Goal: Information Seeking & Learning: Learn about a topic

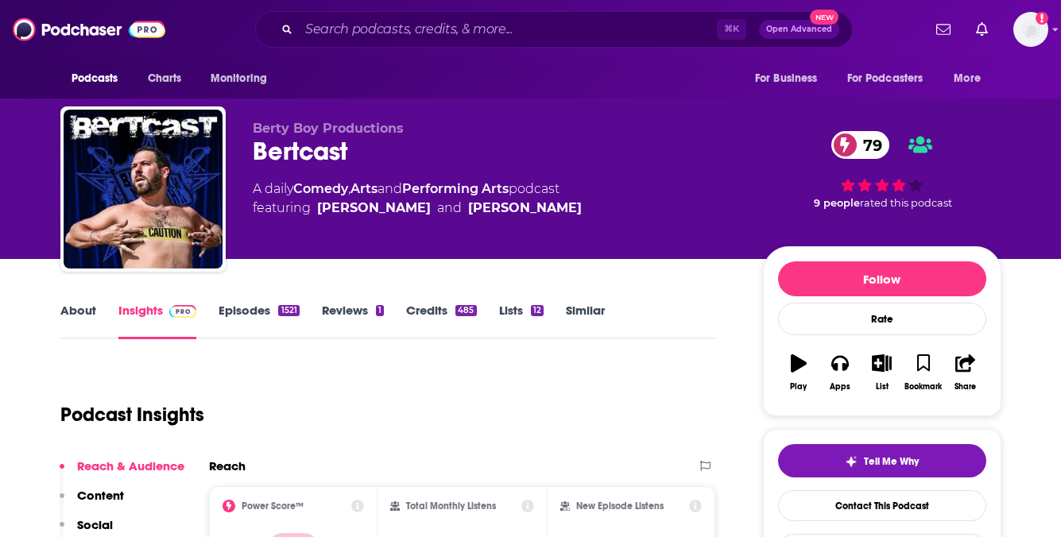
click at [257, 313] on link "Episodes 1521" at bounding box center [258, 321] width 80 height 37
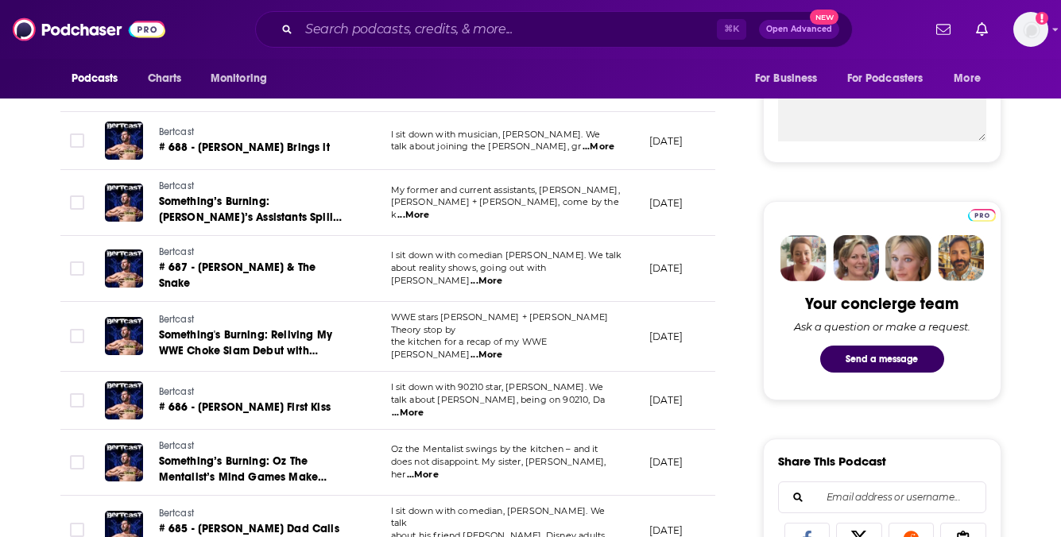
scroll to position [622, 0]
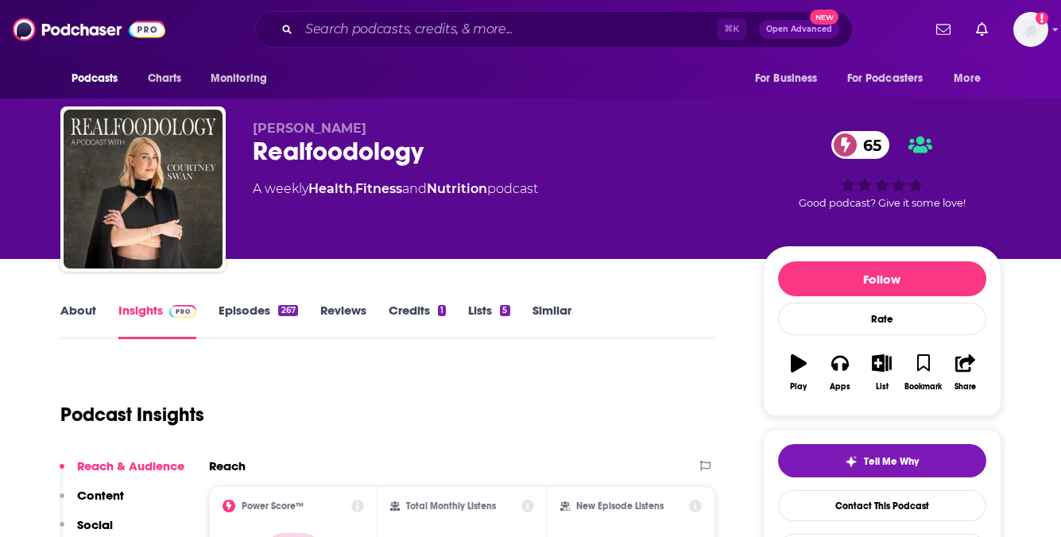
click at [234, 311] on link "Episodes 267" at bounding box center [257, 321] width 79 height 37
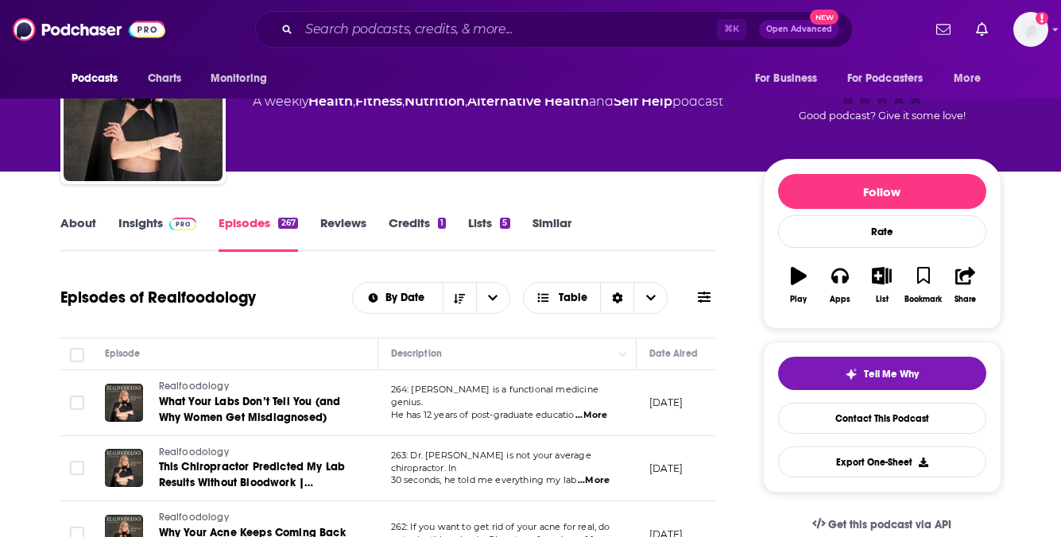
scroll to position [109, 0]
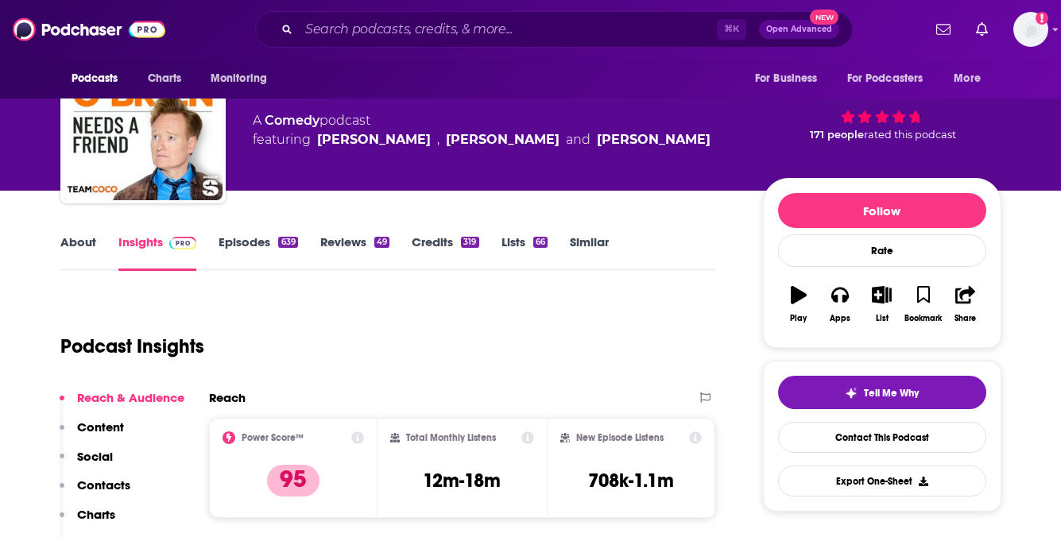
scroll to position [179, 0]
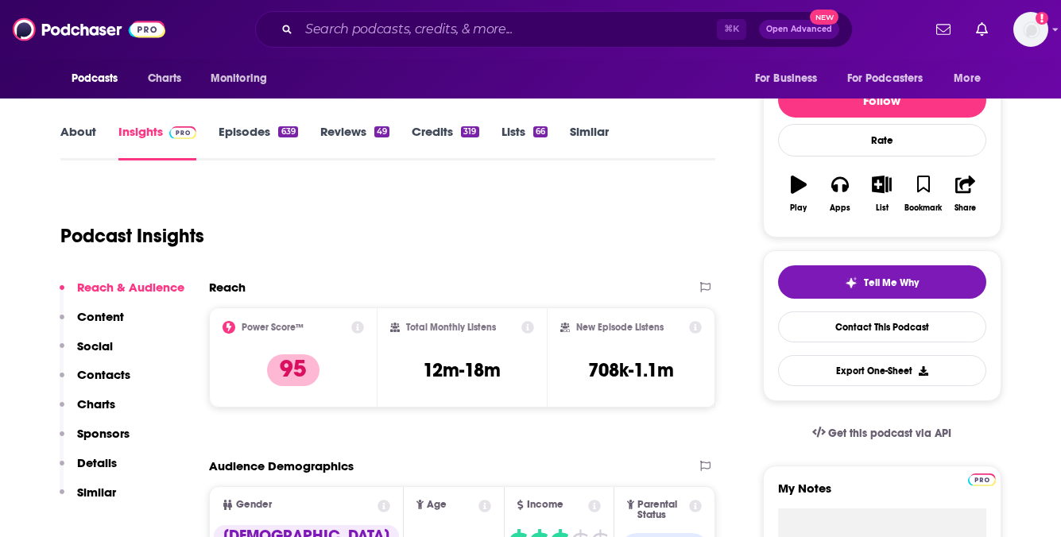
click at [251, 137] on link "Episodes 639" at bounding box center [257, 142] width 79 height 37
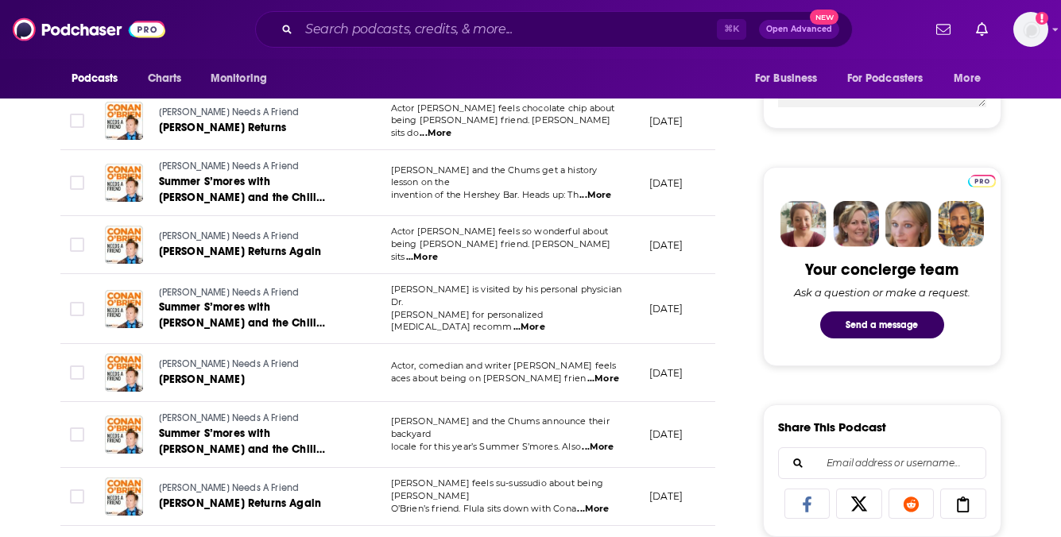
scroll to position [652, 0]
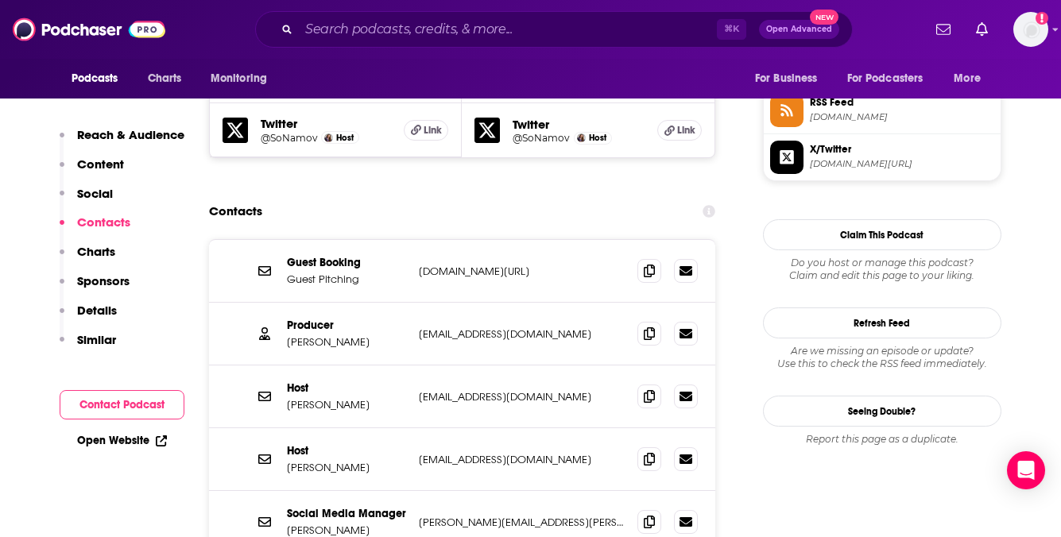
scroll to position [1486, 0]
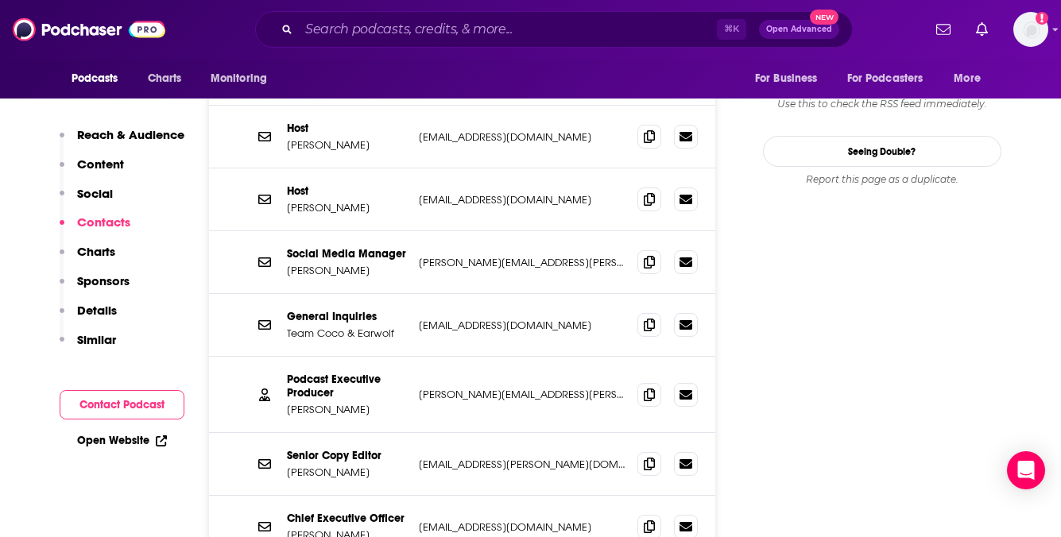
scroll to position [1767, 0]
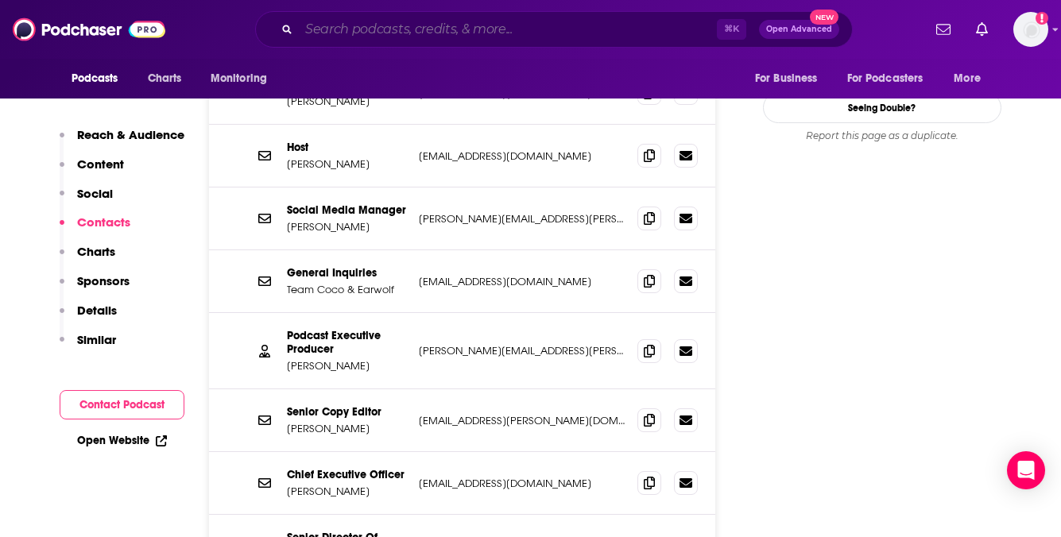
click at [467, 40] on input "Search podcasts, credits, & more..." at bounding box center [508, 29] width 418 height 25
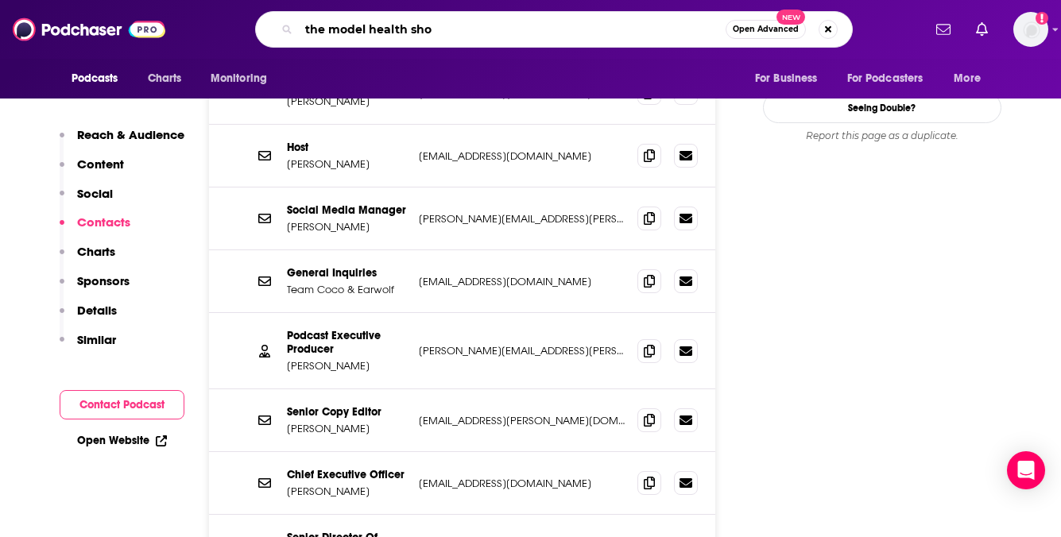
type input "the model health show"
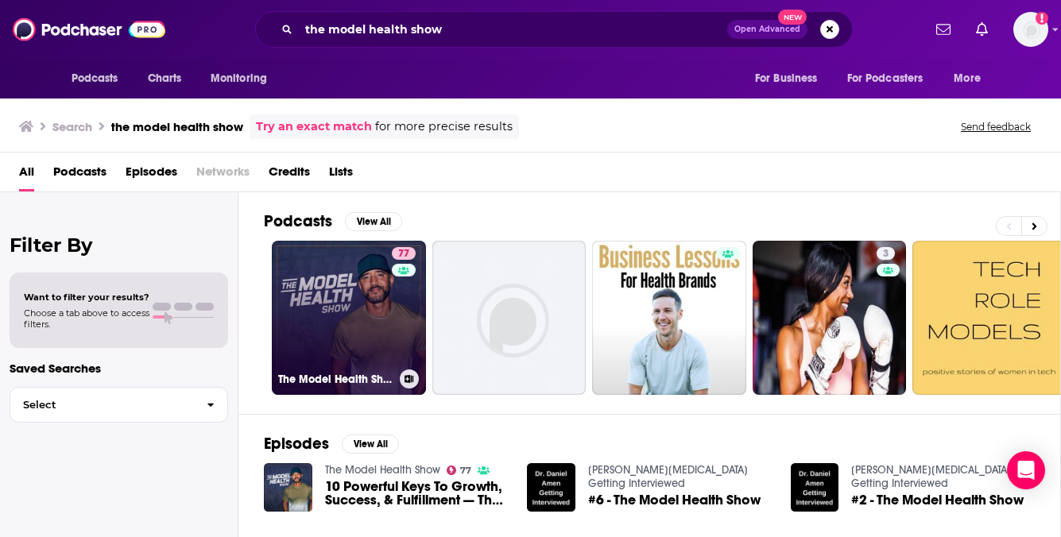
click at [354, 335] on link "77 The Model Health Show" at bounding box center [349, 318] width 154 height 154
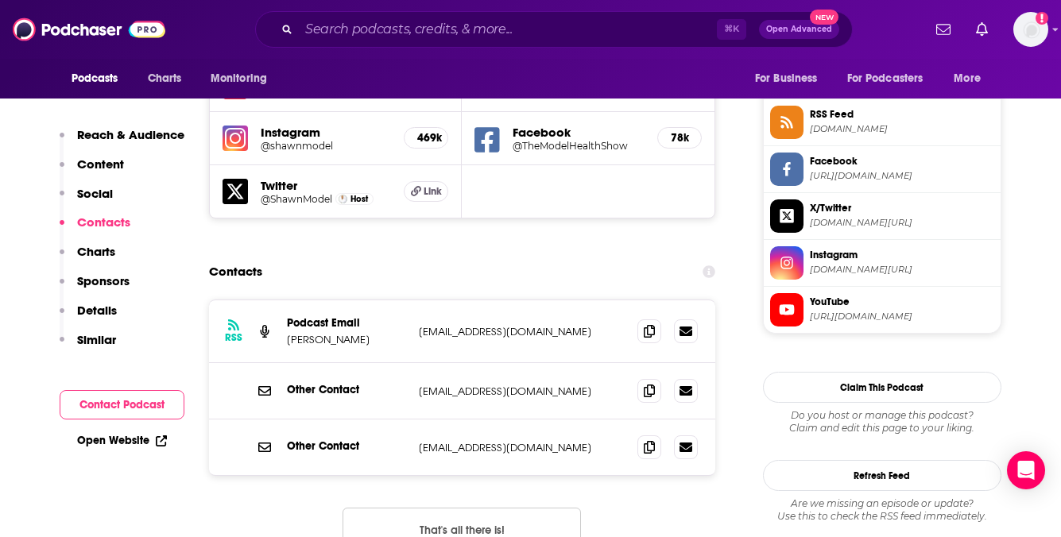
scroll to position [1440, 0]
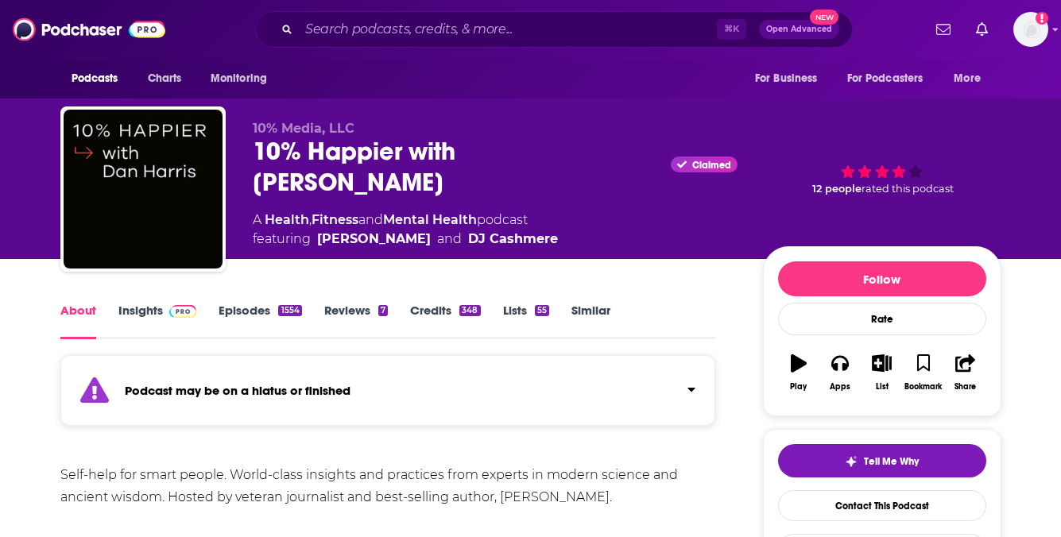
click at [160, 314] on link "Insights" at bounding box center [157, 321] width 79 height 37
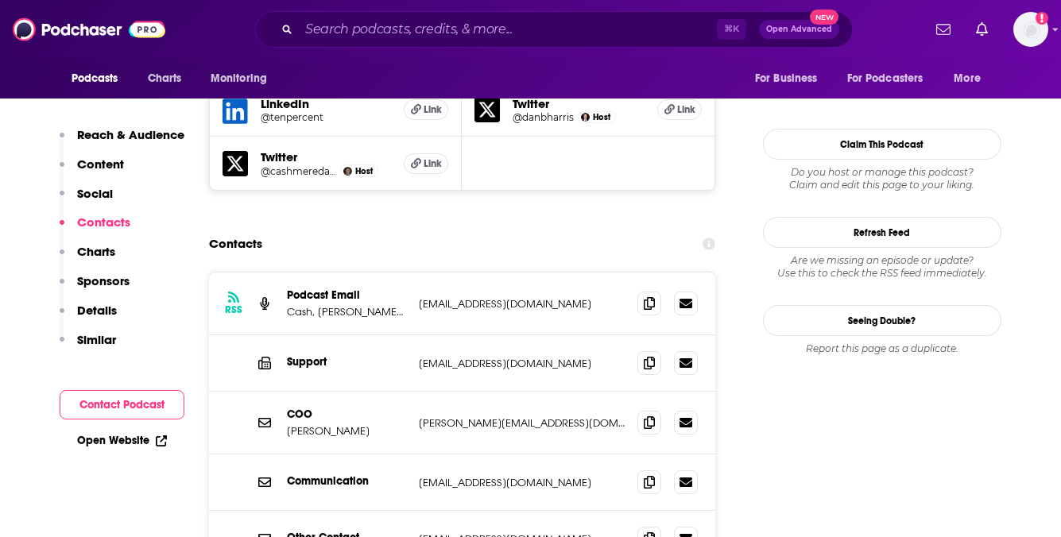
scroll to position [1663, 0]
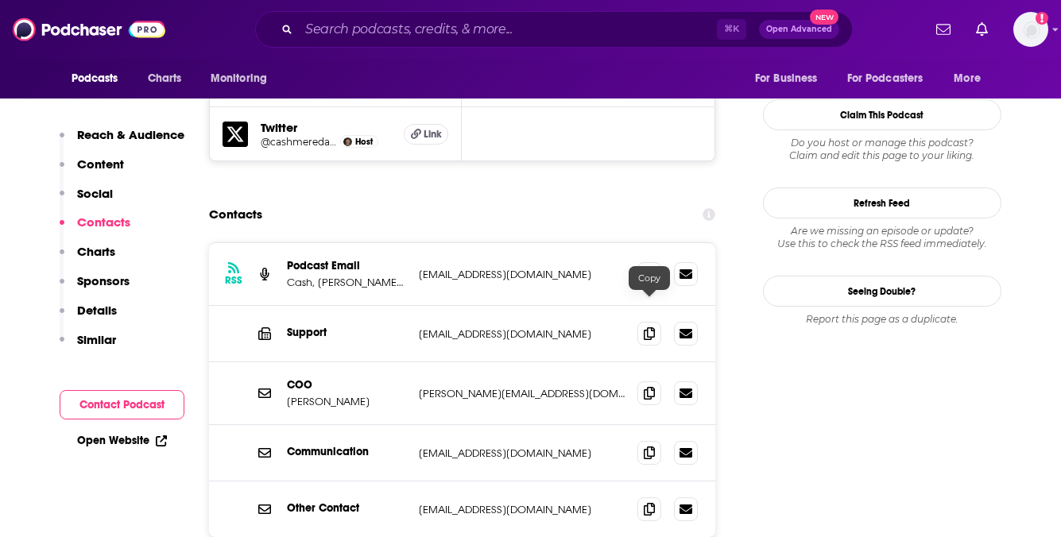
drag, startPoint x: 644, startPoint y: 307, endPoint x: 412, endPoint y: 209, distance: 251.3
click at [644, 387] on icon at bounding box center [649, 393] width 11 height 13
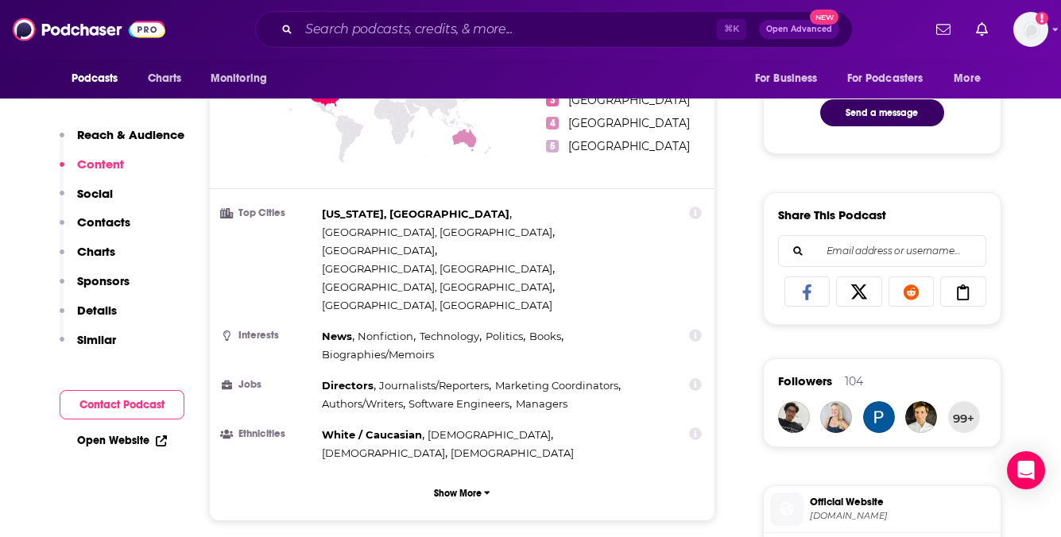
scroll to position [0, 0]
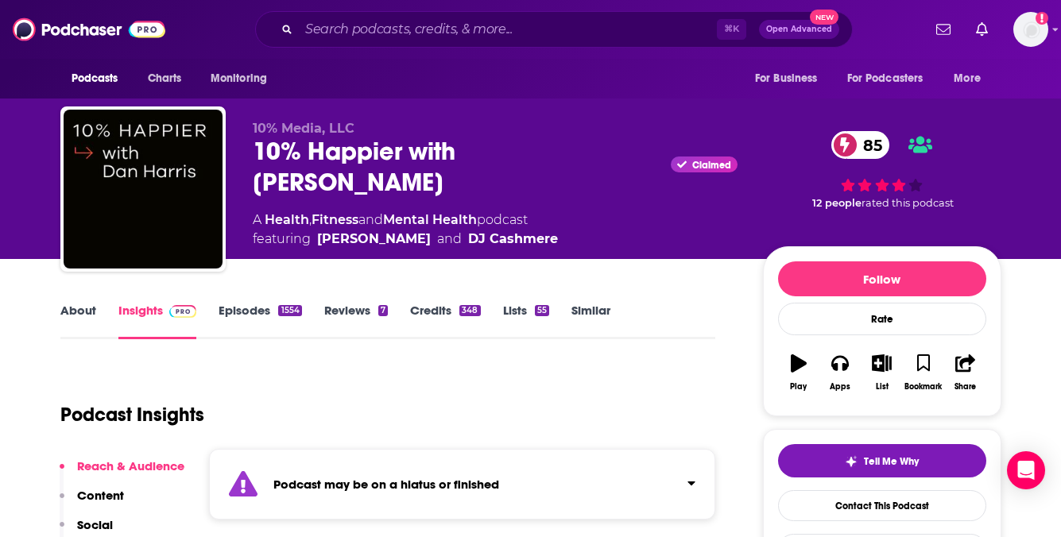
click at [248, 313] on link "Episodes 1554" at bounding box center [259, 321] width 83 height 37
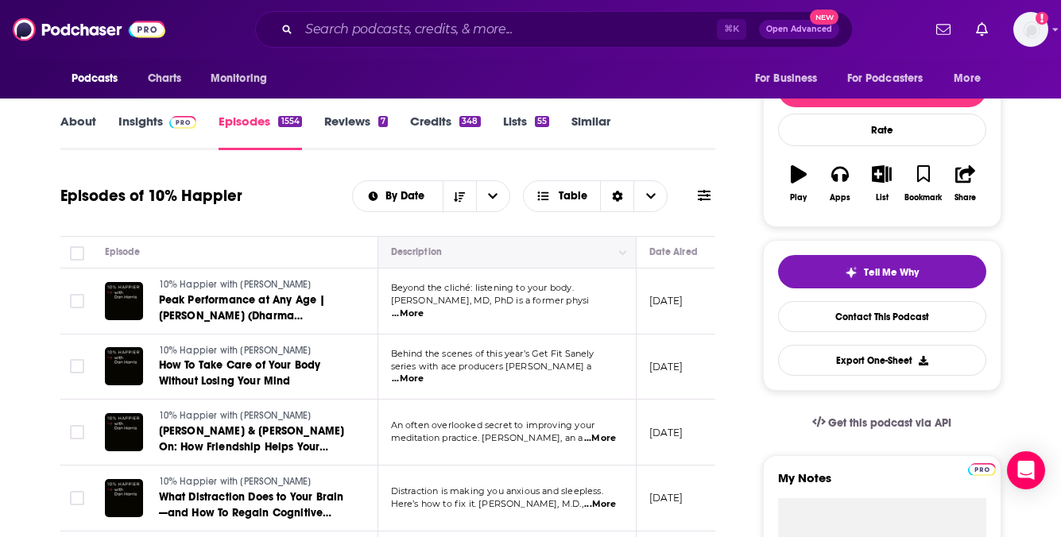
scroll to position [191, 0]
